Goal: Task Accomplishment & Management: Use online tool/utility

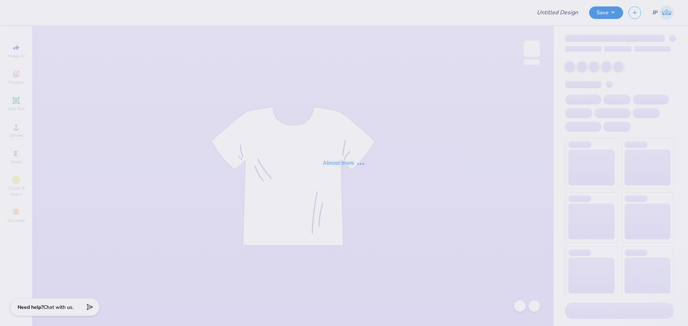
type input "ATO Fall merch?"
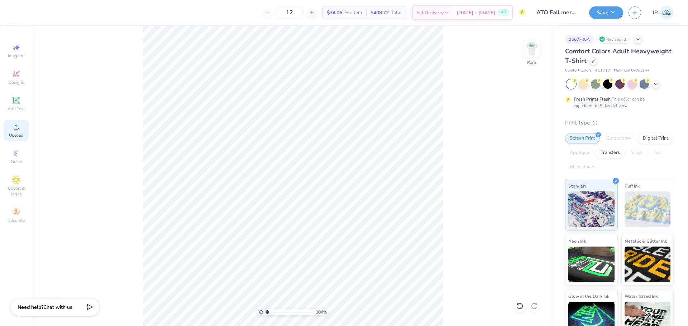
click at [11, 134] on span "Upload" at bounding box center [16, 136] width 14 height 6
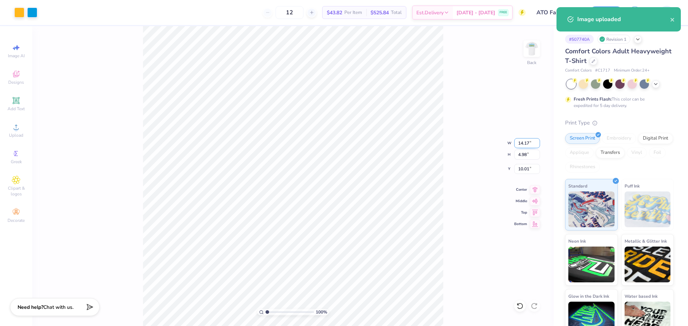
click at [522, 144] on input "14.17" at bounding box center [527, 143] width 26 height 10
type input "4.00"
type input "1.40"
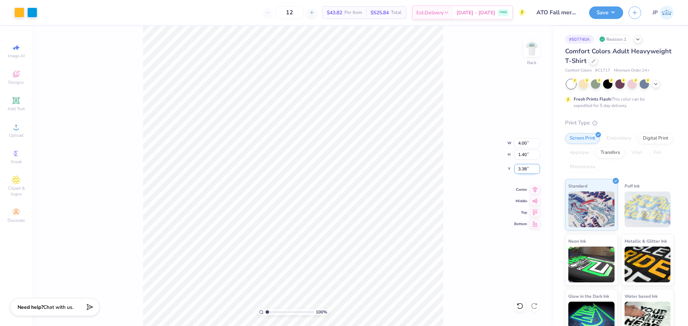
click at [519, 164] on input "3.38" at bounding box center [527, 169] width 26 height 10
type input "3.00"
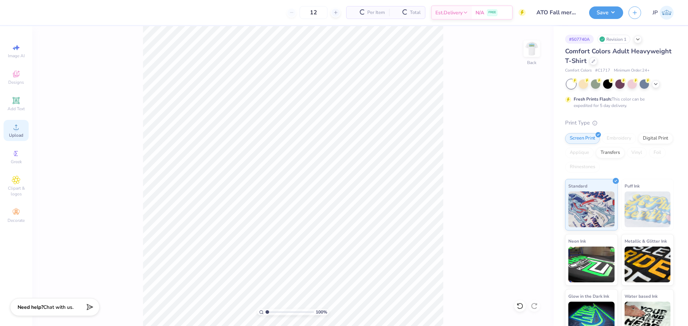
click at [19, 130] on icon at bounding box center [16, 127] width 9 height 9
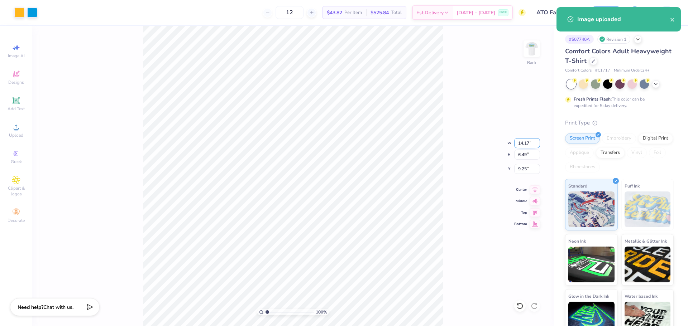
click at [519, 140] on input "14.17" at bounding box center [527, 143] width 26 height 10
click at [520, 140] on input "14.17" at bounding box center [527, 143] width 26 height 10
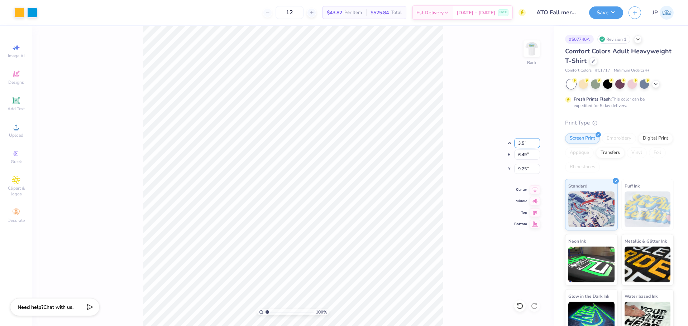
type input "3.50"
type input "1.60"
click at [526, 171] on input "2.81" at bounding box center [527, 169] width 26 height 10
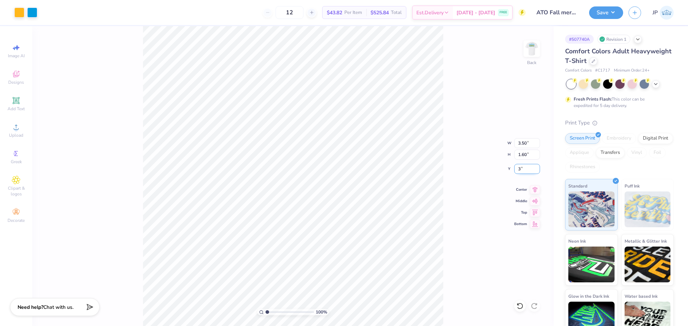
type input "3.00"
click at [525, 51] on img at bounding box center [531, 48] width 29 height 29
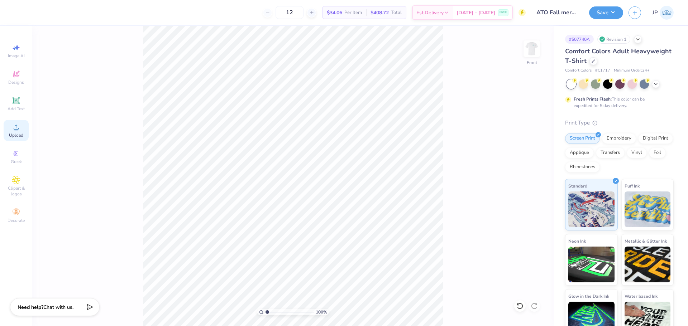
click at [21, 135] on span "Upload" at bounding box center [16, 136] width 14 height 6
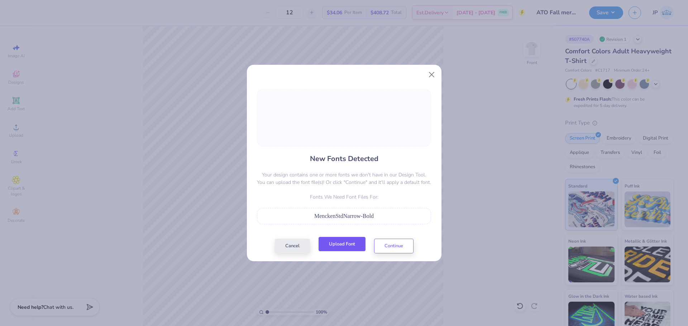
click at [352, 244] on button "Upload Font" at bounding box center [341, 244] width 47 height 15
click at [392, 248] on button "Continue" at bounding box center [393, 244] width 39 height 15
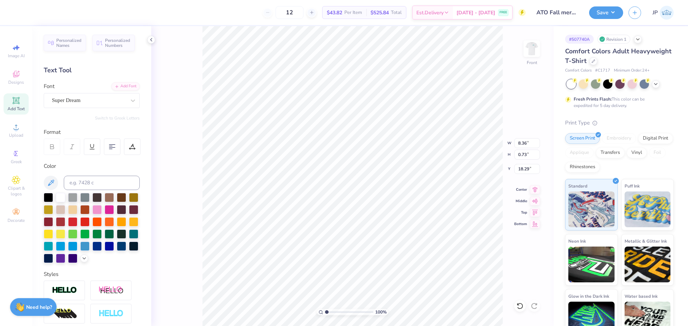
click at [87, 91] on div "Font Super Dream" at bounding box center [92, 95] width 96 height 26
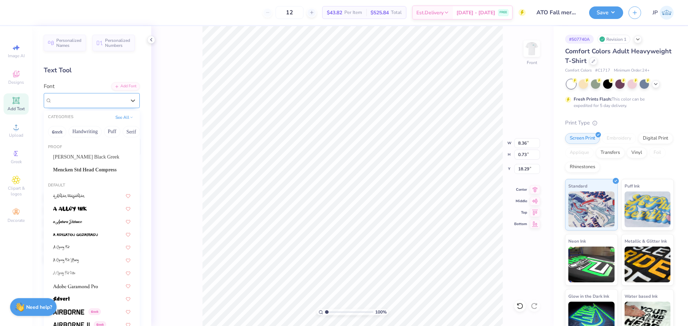
click at [89, 99] on div "Super Dream" at bounding box center [88, 100] width 75 height 11
click at [89, 168] on span "Mencken Std Head Compress" at bounding box center [84, 170] width 63 height 8
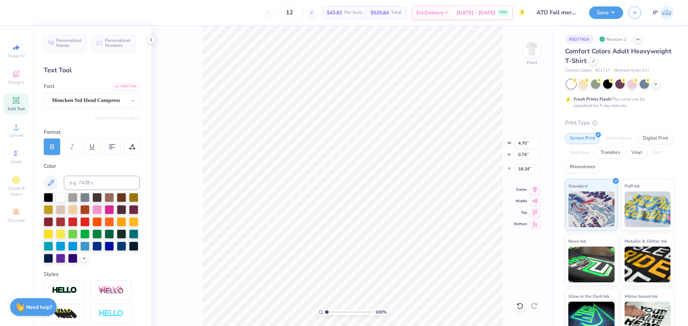
type input "4.70"
type input "0.74"
type input "18.34"
click at [133, 143] on div at bounding box center [132, 147] width 16 height 16
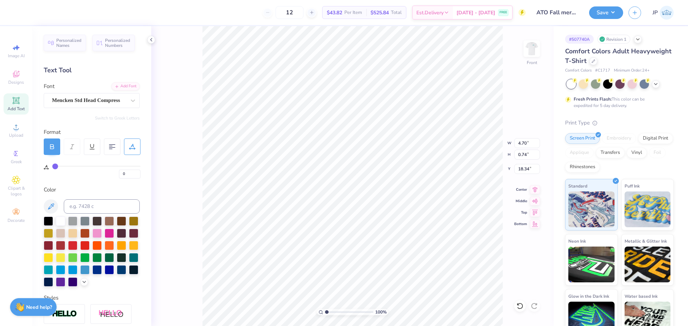
type input "2"
type input "3"
type input "4"
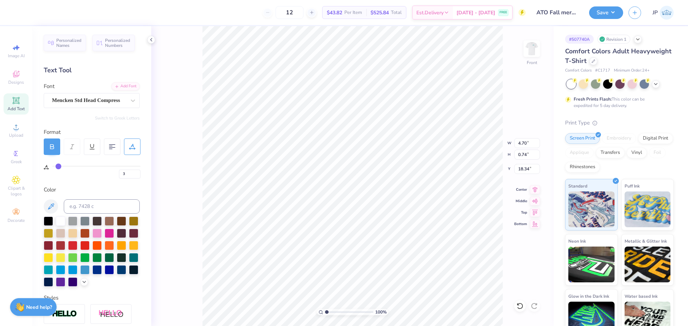
type input "4"
type input "5"
type input "7"
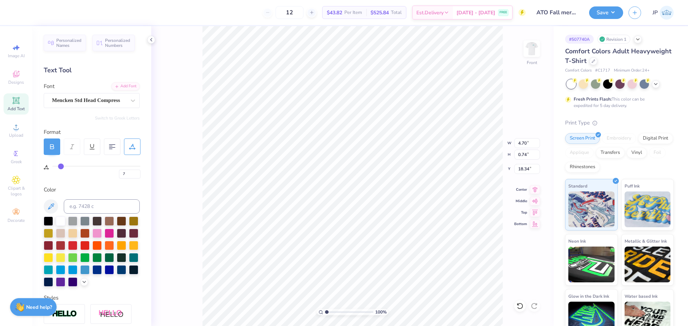
type input "9"
type input "10"
drag, startPoint x: 57, startPoint y: 166, endPoint x: 63, endPoint y: 166, distance: 6.8
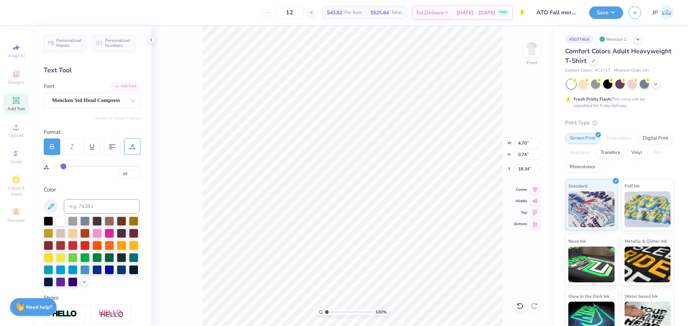
type input "10"
click at [63, 166] on input "range" at bounding box center [96, 166] width 88 height 1
type input "6.13"
type input "11"
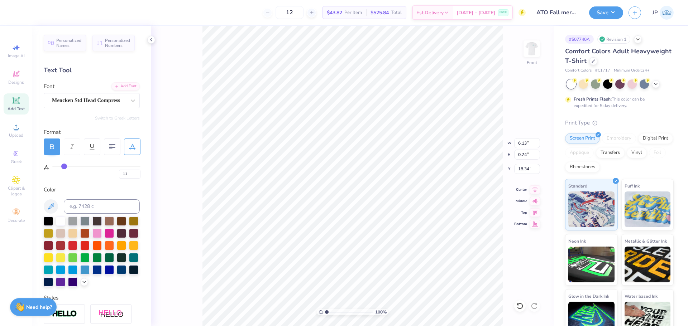
type input "12"
type input "13"
type input "15"
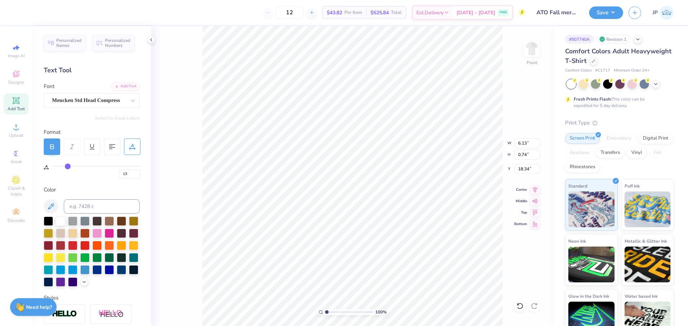
type input "15"
type input "16"
type input "17"
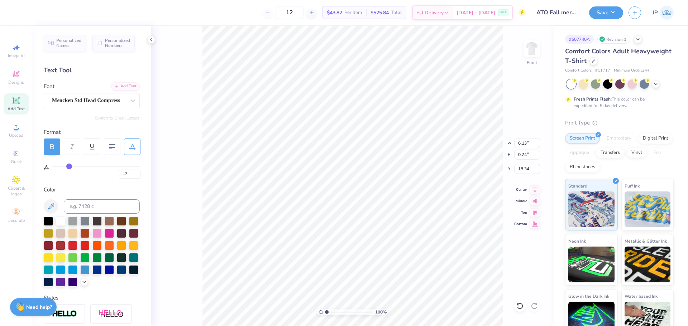
type input "18"
type input "19"
type input "20"
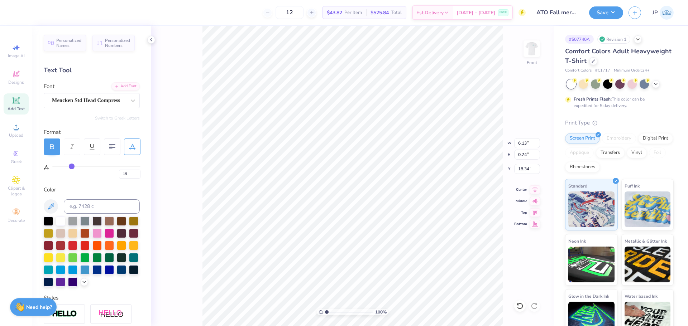
type input "20"
type input "21"
drag, startPoint x: 63, startPoint y: 166, endPoint x: 72, endPoint y: 167, distance: 9.0
type input "21"
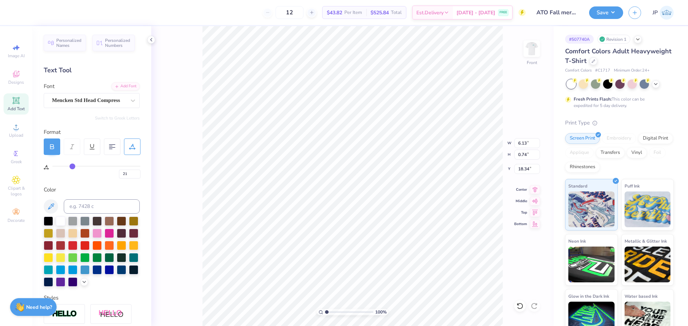
click at [72, 167] on input "range" at bounding box center [96, 166] width 88 height 1
type input "7.69"
type input "23"
type input "25"
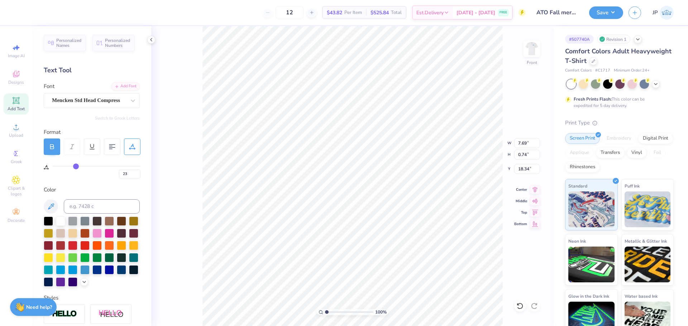
type input "25"
type input "27"
type input "29"
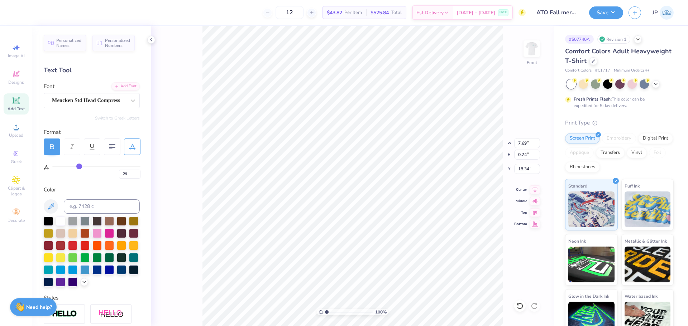
type input "30"
type input "32"
type input "34"
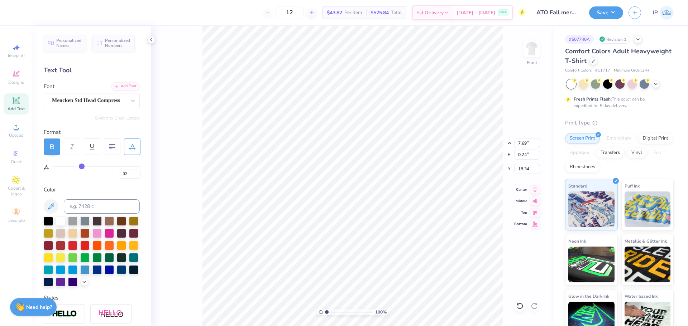
type input "34"
type input "37"
type input "38"
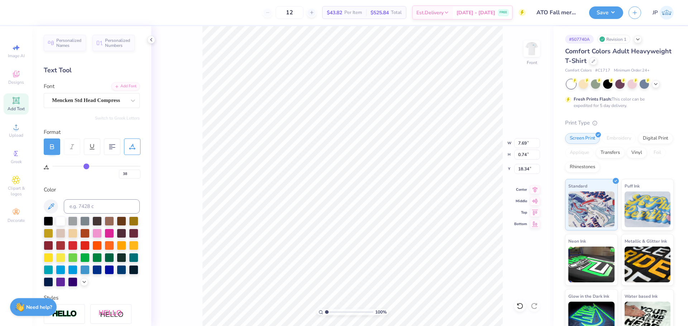
drag, startPoint x: 72, startPoint y: 167, endPoint x: 87, endPoint y: 169, distance: 14.4
type input "38"
click at [87, 167] on input "range" at bounding box center [96, 166] width 88 height 1
type input "10.12"
type input "39"
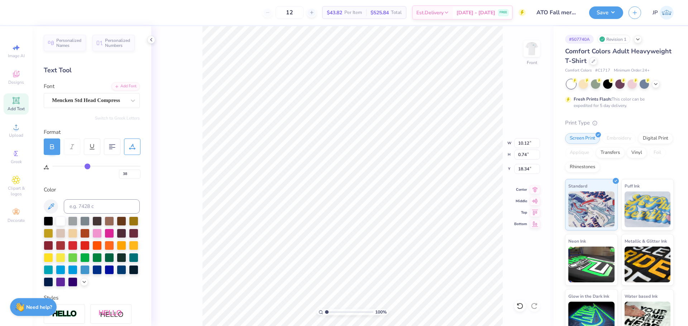
type input "39"
type input "40"
type input "41"
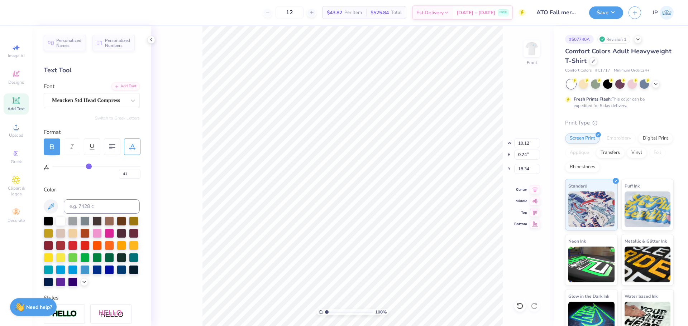
type input "42"
type input "43"
type input "44"
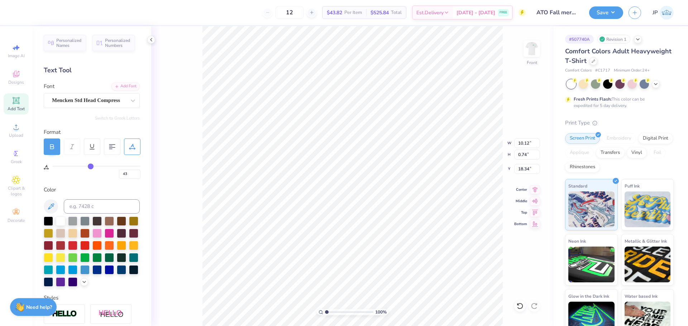
type input "44"
type input "45"
drag, startPoint x: 87, startPoint y: 169, endPoint x: 93, endPoint y: 169, distance: 6.1
type input "45"
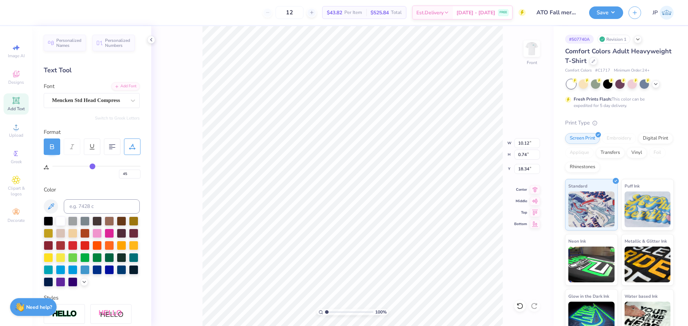
click at [92, 167] on input "range" at bounding box center [96, 166] width 88 height 1
type input "11.12"
type input "46"
type input "47"
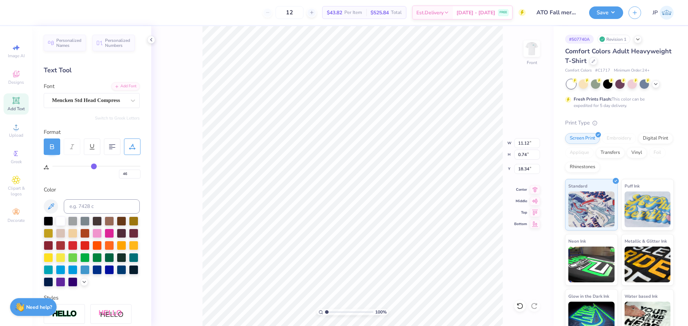
type input "47"
type input "48"
type input "49"
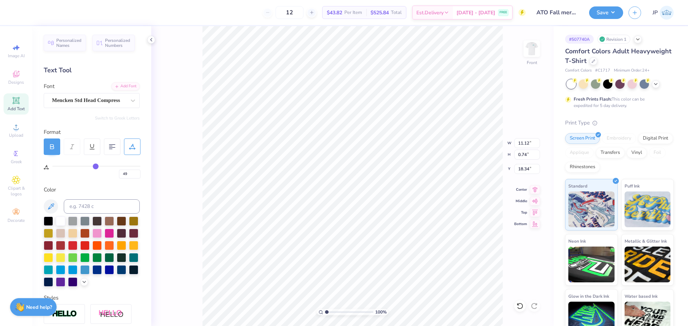
type input "50"
type input "51"
type input "52"
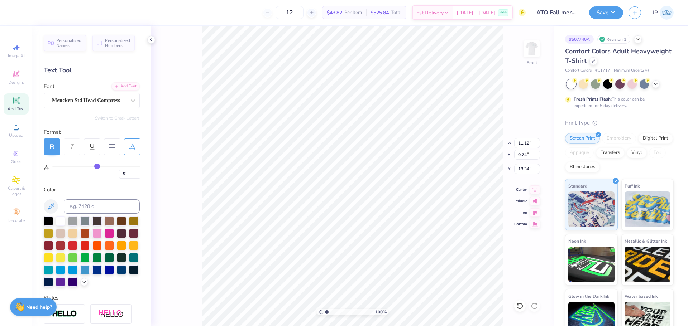
type input "52"
drag, startPoint x: 93, startPoint y: 169, endPoint x: 98, endPoint y: 169, distance: 5.4
type input "52"
click at [98, 167] on input "range" at bounding box center [96, 166] width 88 height 1
type input "12.11"
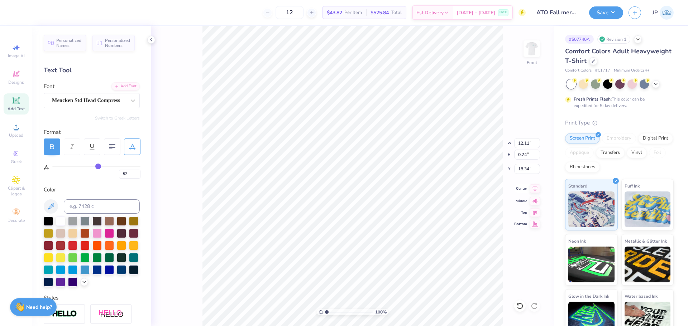
click at [535, 189] on icon at bounding box center [535, 188] width 10 height 9
type input "54"
type input "55"
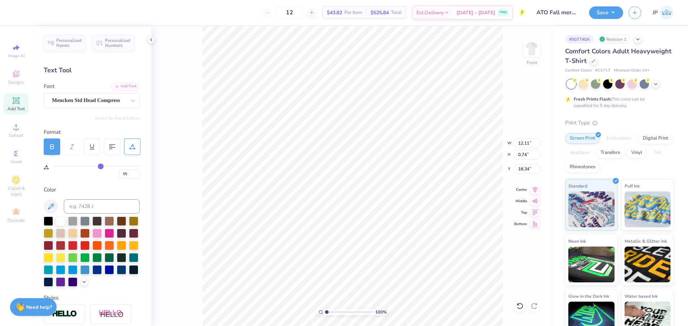
type input "56"
type input "57"
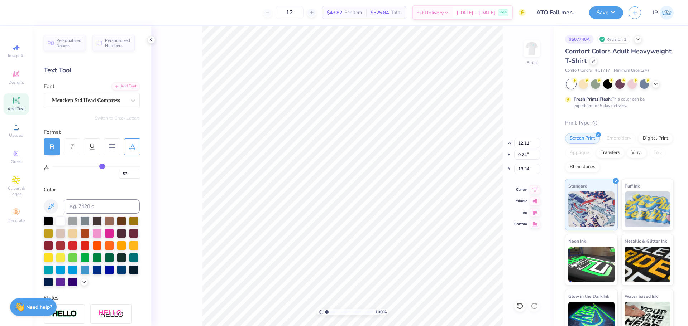
click at [102, 167] on input "range" at bounding box center [96, 166] width 88 height 1
type input "12.83"
click at [532, 192] on icon at bounding box center [535, 188] width 10 height 9
click at [539, 188] on icon at bounding box center [535, 188] width 10 height 9
click at [379, 246] on li "Group" at bounding box center [379, 248] width 56 height 14
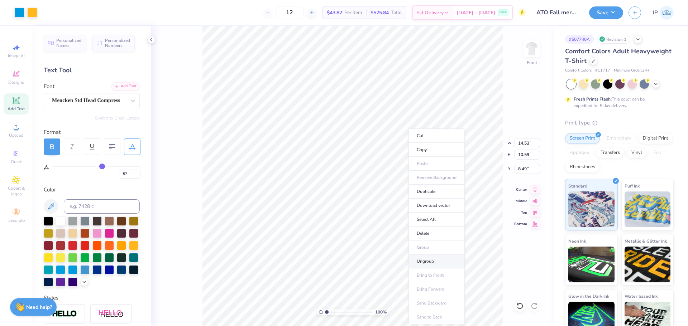
click at [418, 260] on li "Ungroup" at bounding box center [436, 262] width 56 height 14
type input "11.22"
type input "0.65"
type input "56"
type input "12.86"
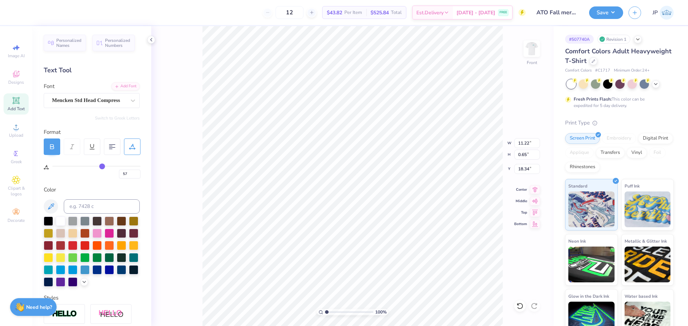
type input "0.74"
type input "56"
type input "55"
type input "54"
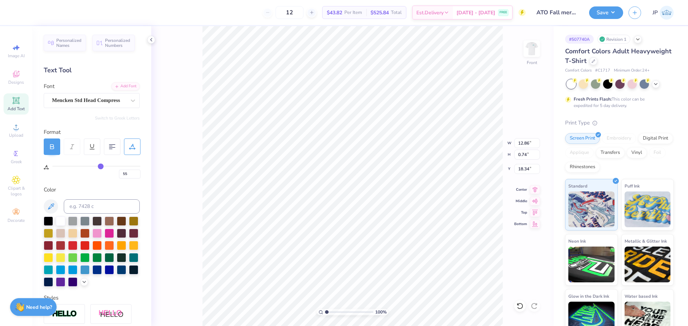
type input "54"
type input "53"
type input "52"
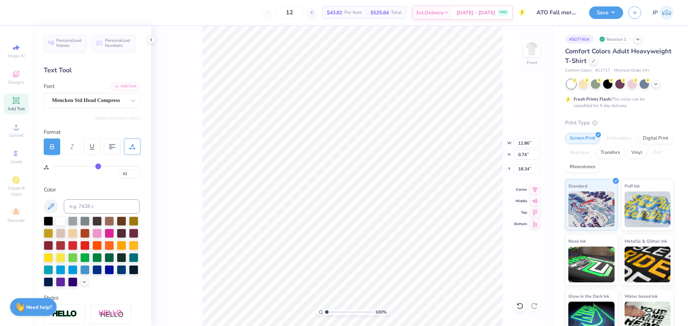
type input "51"
type input "50"
type input "49"
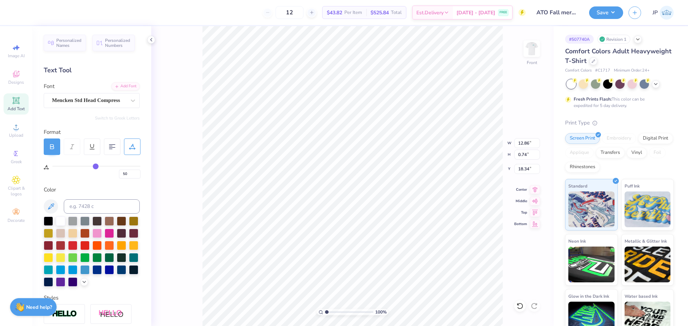
type input "49"
type input "48"
type input "47"
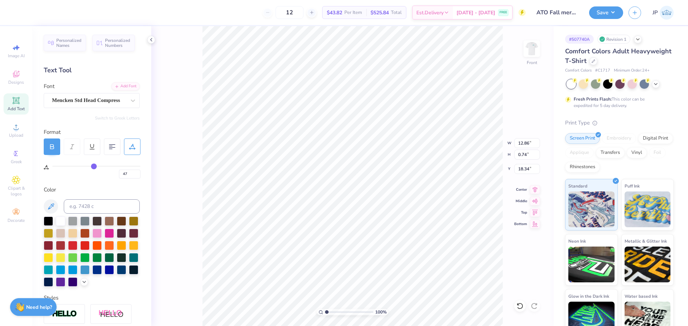
type input "46"
type input "45"
drag, startPoint x: 102, startPoint y: 167, endPoint x: 92, endPoint y: 163, distance: 10.0
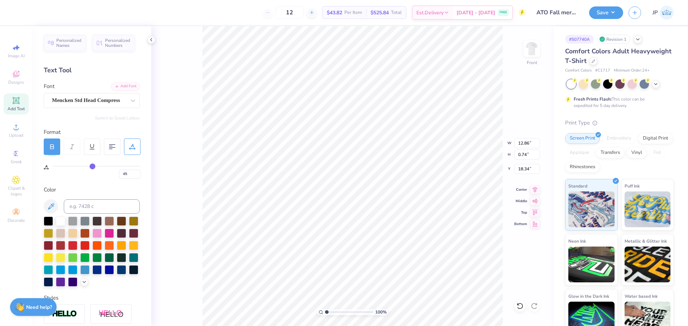
type input "45"
click at [92, 166] on input "range" at bounding box center [96, 166] width 88 height 1
type input "13.19"
type input "0.88"
click at [14, 99] on icon at bounding box center [15, 100] width 5 height 5
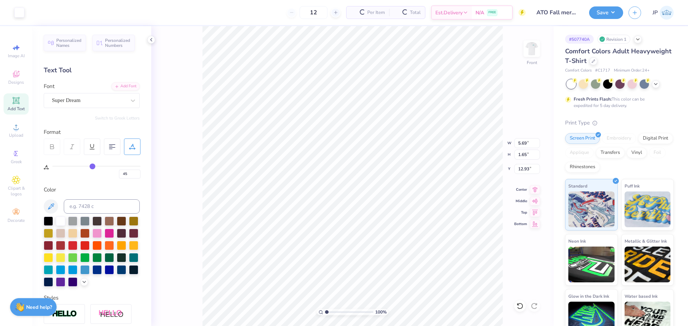
type input "0"
type input "5.44"
type input "45"
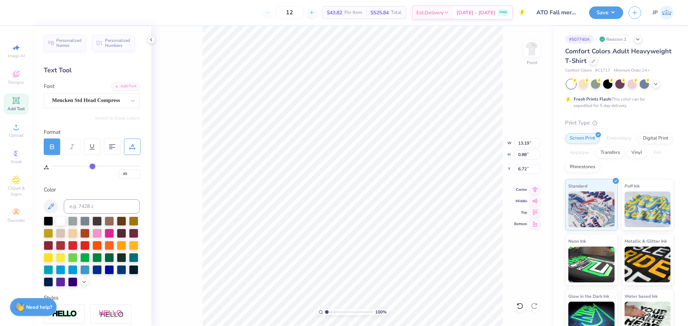
type input "6.72"
type textarea "ALPHA TAU OMEGA"
type input "44"
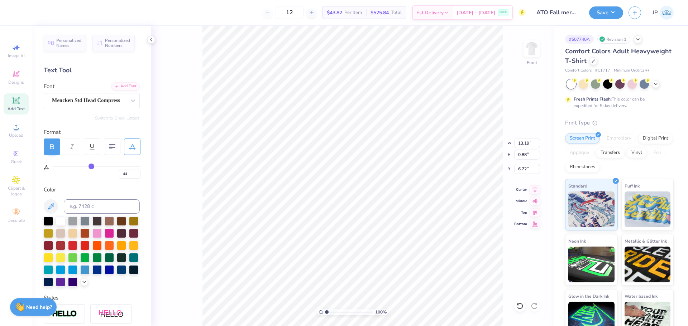
type input "43"
type input "41"
type input "40"
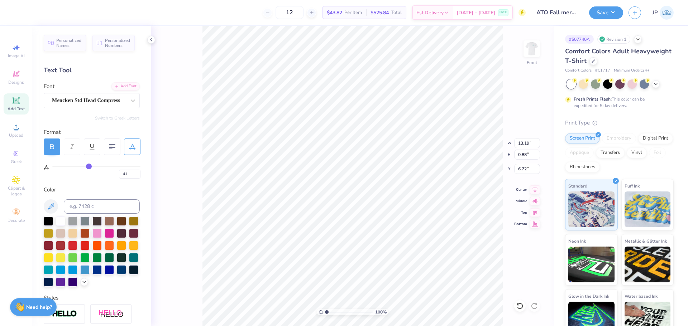
type input "40"
type input "37"
type input "36"
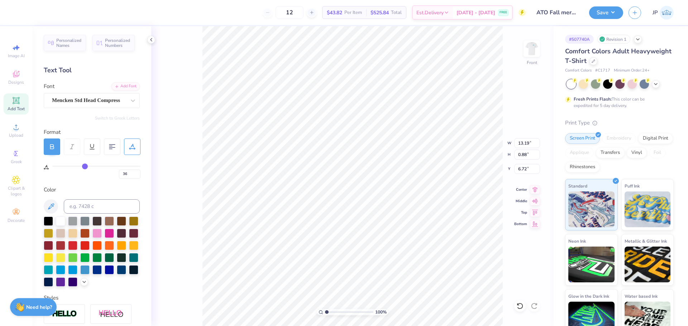
type input "33"
type input "30"
type input "28"
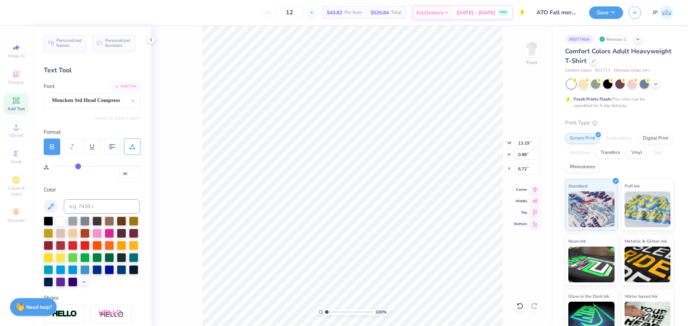
type input "28"
type input "26"
type input "24"
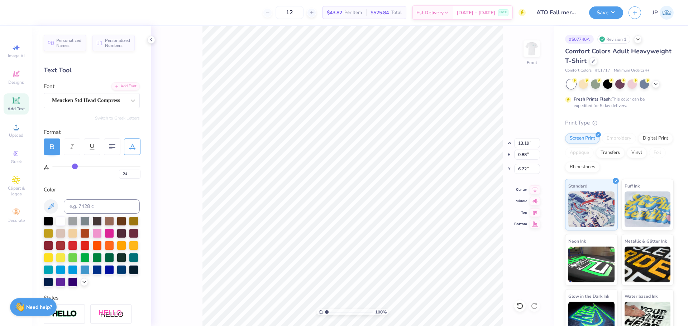
type input "23"
drag, startPoint x: 90, startPoint y: 166, endPoint x: 74, endPoint y: 163, distance: 16.4
click at [74, 166] on input "range" at bounding box center [96, 166] width 88 height 1
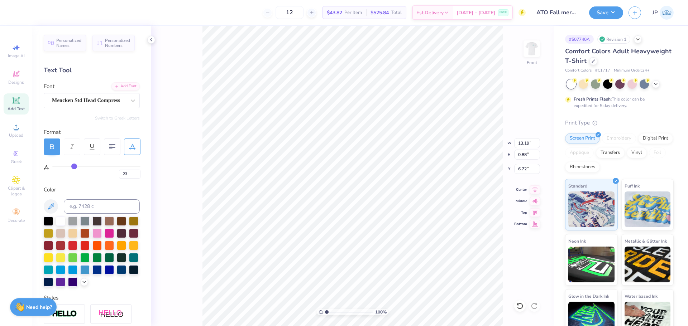
type input "21"
type input "20"
type input "19"
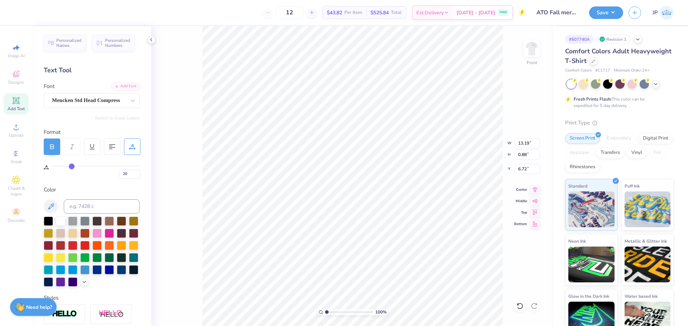
type input "19"
type input "17"
type input "16"
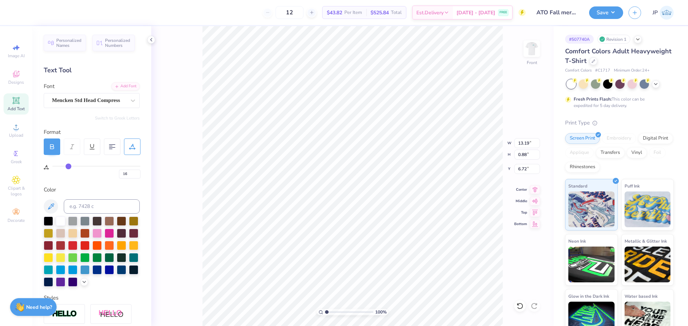
type input "14"
type input "13"
type input "12"
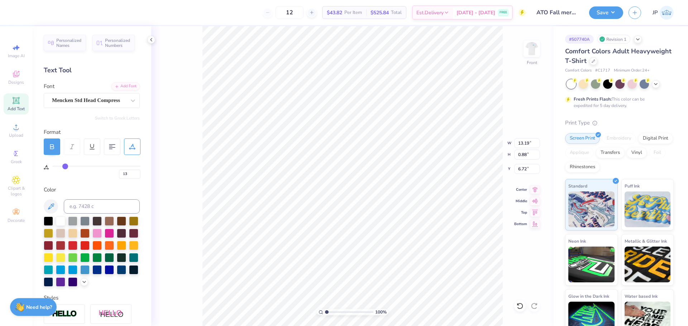
type input "12"
drag, startPoint x: 73, startPoint y: 167, endPoint x: 65, endPoint y: 164, distance: 8.5
click at [65, 166] on input "range" at bounding box center [96, 166] width 88 height 1
type input "10"
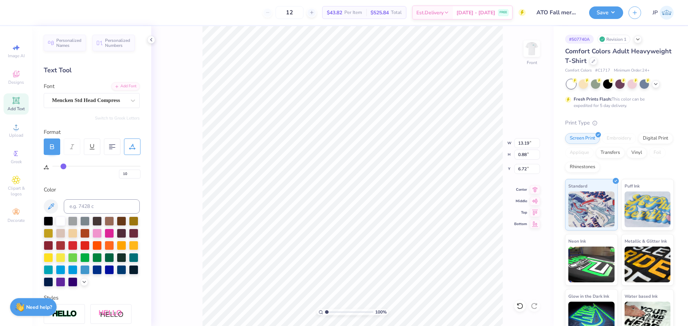
type input "9"
type input "7"
type input "5"
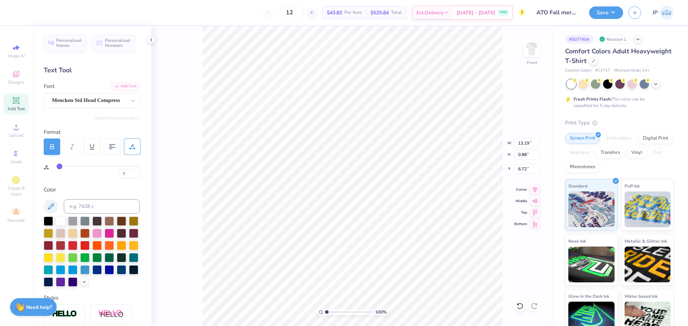
type input "5"
type input "1"
type input "0"
drag, startPoint x: 64, startPoint y: 165, endPoint x: 34, endPoint y: 161, distance: 30.4
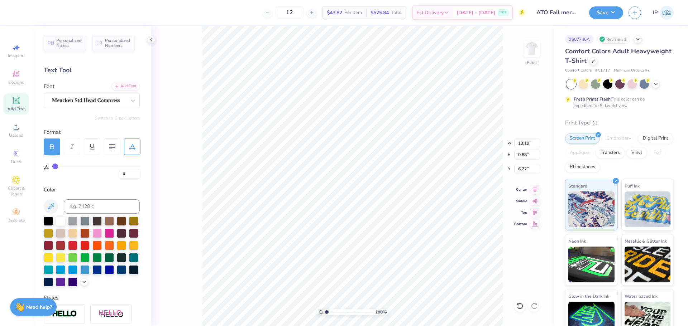
click at [52, 166] on input "range" at bounding box center [96, 166] width 88 height 1
click at [528, 148] on input "5.84" at bounding box center [527, 143] width 26 height 10
click at [526, 143] on input "9.48" at bounding box center [527, 143] width 26 height 10
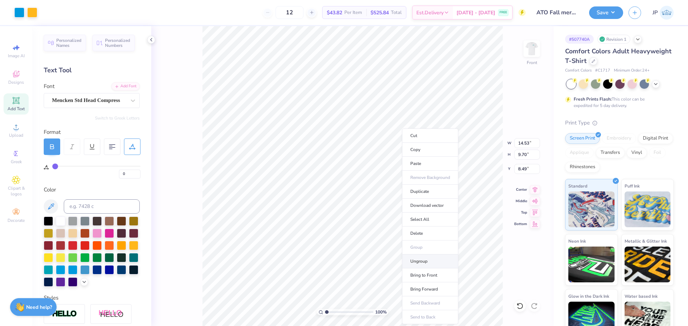
click at [427, 263] on li "Ungroup" at bounding box center [430, 262] width 56 height 14
click at [389, 245] on li "Group" at bounding box center [398, 248] width 56 height 14
click at [522, 139] on input "14.08" at bounding box center [527, 143] width 26 height 10
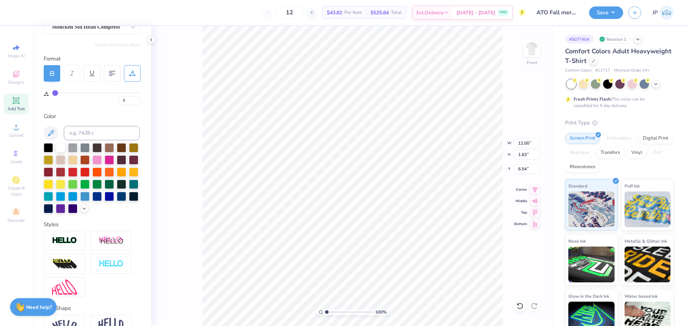
scroll to position [126, 0]
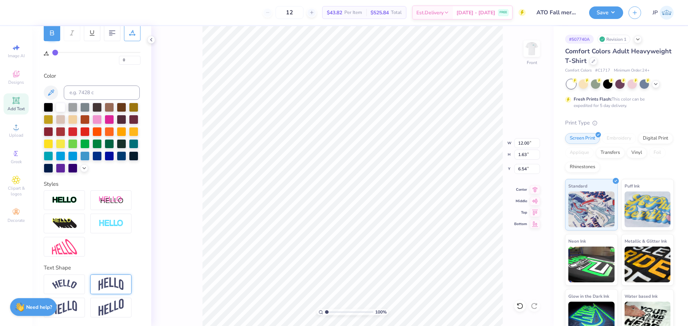
click at [111, 282] on img at bounding box center [111, 285] width 25 height 14
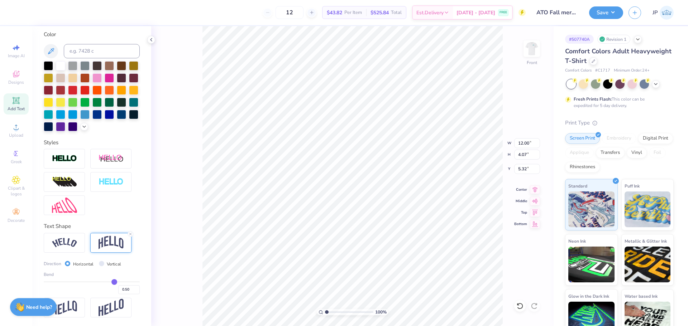
scroll to position [168, 0]
drag, startPoint x: 109, startPoint y: 281, endPoint x: 102, endPoint y: 279, distance: 7.1
click at [102, 282] on input "range" at bounding box center [92, 282] width 96 height 1
click at [100, 282] on input "range" at bounding box center [92, 282] width 96 height 1
click at [99, 282] on input "range" at bounding box center [92, 282] width 96 height 1
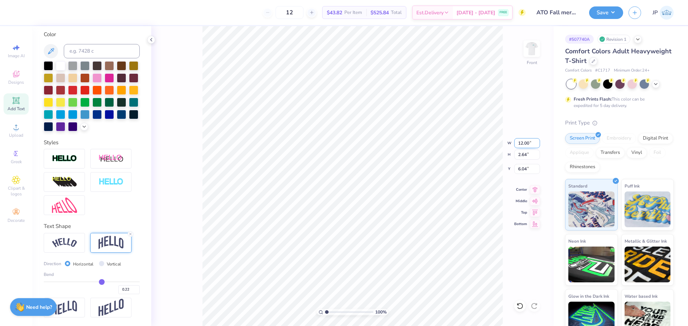
click at [526, 142] on input "12.00" at bounding box center [527, 143] width 26 height 10
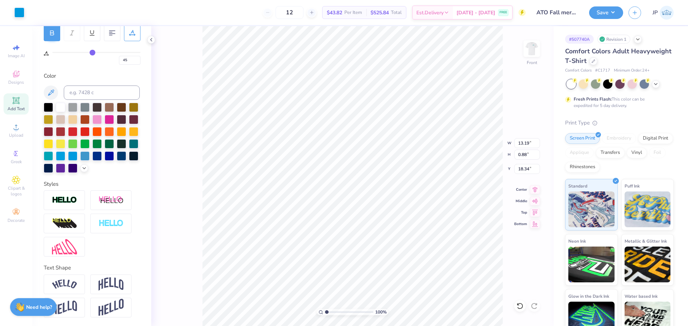
scroll to position [126, 0]
click at [524, 144] on input "13.19" at bounding box center [527, 143] width 26 height 10
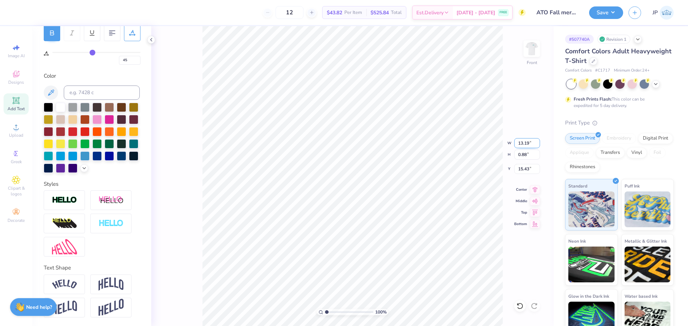
click at [524, 144] on input "13.19" at bounding box center [527, 143] width 26 height 10
click at [523, 144] on input "12.50" at bounding box center [527, 143] width 26 height 10
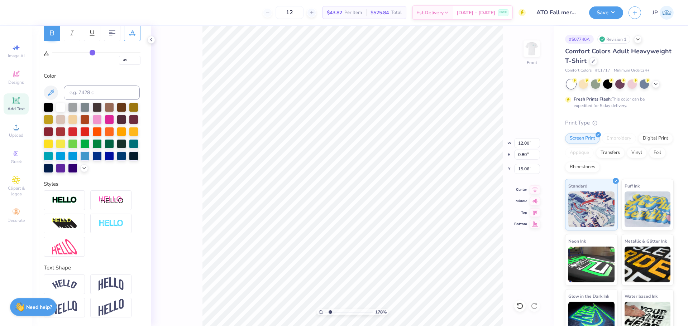
click at [330, 309] on input "range" at bounding box center [349, 312] width 48 height 6
drag, startPoint x: 330, startPoint y: 311, endPoint x: 318, endPoint y: 307, distance: 12.6
click at [325, 309] on input "range" at bounding box center [349, 312] width 48 height 6
click at [537, 191] on icon at bounding box center [535, 188] width 10 height 9
click at [536, 190] on icon at bounding box center [535, 189] width 5 height 6
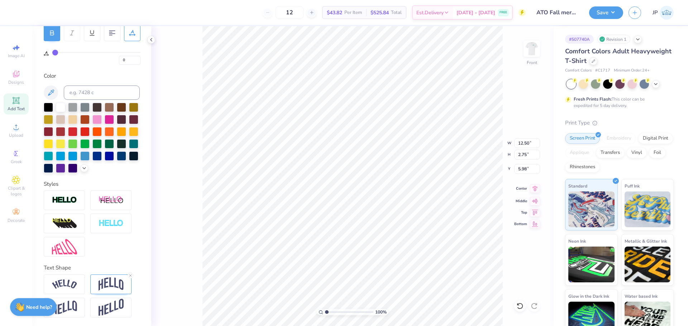
click at [535, 190] on icon at bounding box center [535, 188] width 10 height 9
click at [534, 190] on icon at bounding box center [535, 189] width 5 height 6
drag, startPoint x: 328, startPoint y: 312, endPoint x: 324, endPoint y: 310, distance: 4.2
click at [325, 310] on input "range" at bounding box center [349, 312] width 48 height 6
click at [392, 230] on li "Group" at bounding box center [402, 230] width 56 height 14
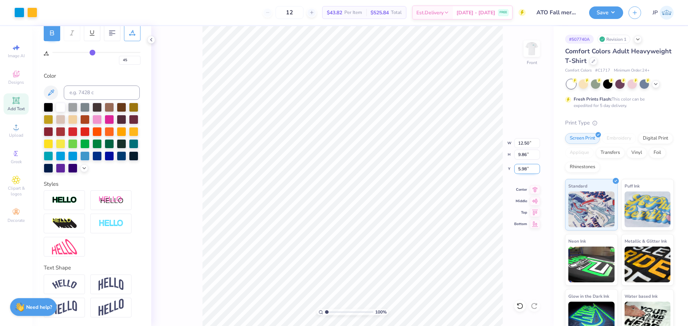
click at [526, 166] on input "5.98" at bounding box center [527, 169] width 26 height 10
click at [531, 47] on img at bounding box center [531, 48] width 29 height 29
click at [596, 13] on button "Save" at bounding box center [606, 11] width 34 height 13
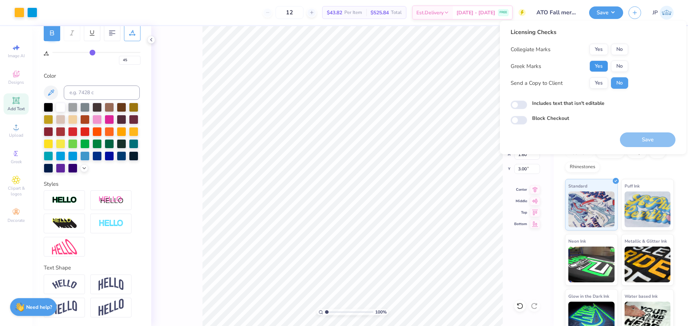
click at [605, 66] on button "Yes" at bounding box center [598, 66] width 19 height 11
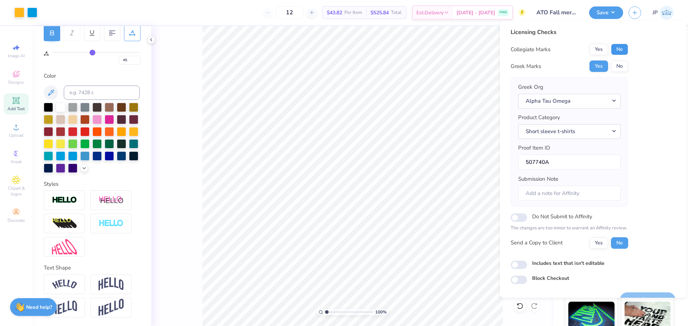
click at [614, 51] on button "No" at bounding box center [619, 49] width 17 height 11
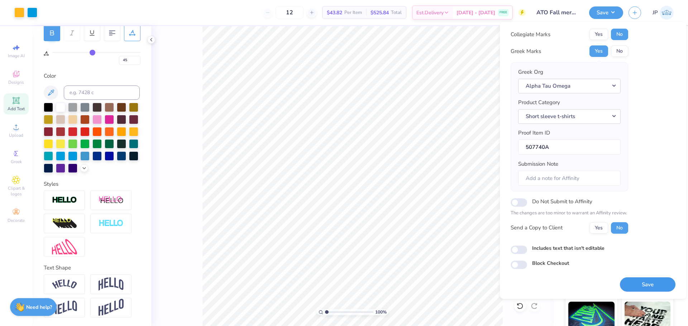
click at [647, 283] on button "Save" at bounding box center [648, 285] width 56 height 15
